Goal: Information Seeking & Learning: Learn about a topic

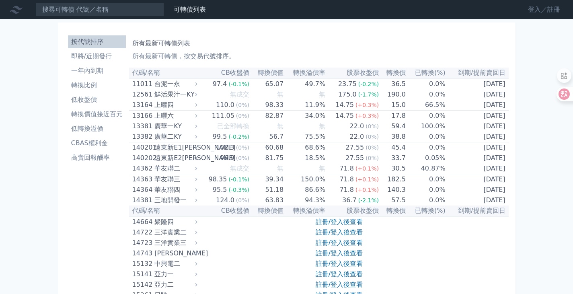
click at [533, 5] on link "登入／註冊" at bounding box center [544, 9] width 45 height 13
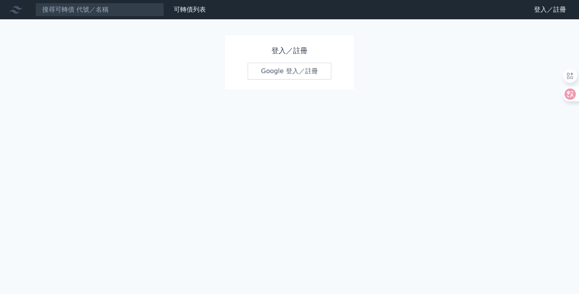
click at [285, 76] on link "Google 登入／註冊" at bounding box center [290, 71] width 84 height 17
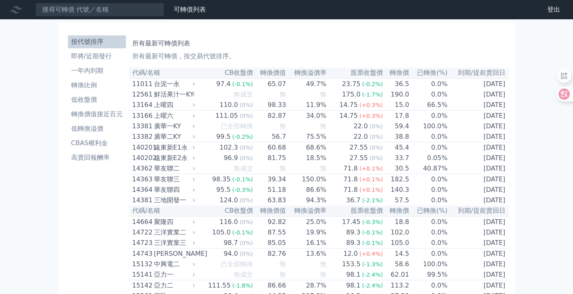
click at [77, 58] on li "即將/近期發行" at bounding box center [97, 56] width 58 height 10
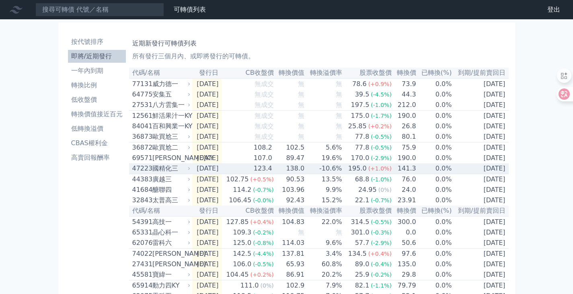
click at [144, 173] on div "47223" at bounding box center [141, 169] width 18 height 10
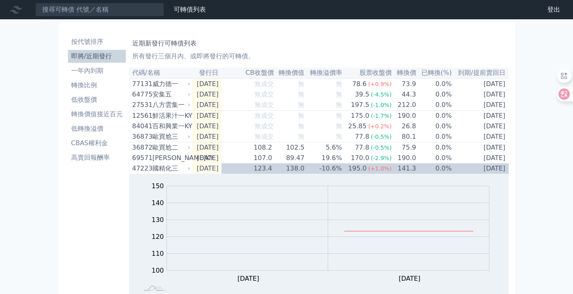
click at [72, 53] on li "即將/近期發行" at bounding box center [97, 56] width 58 height 10
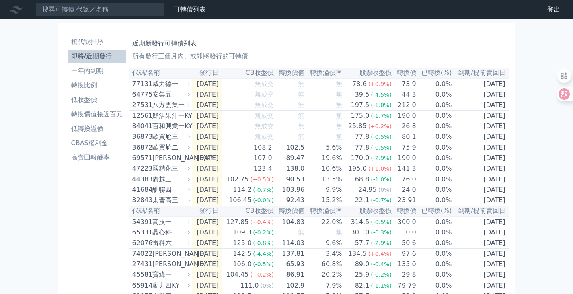
click at [75, 56] on li "即將/近期發行" at bounding box center [97, 56] width 58 height 10
